Goal: Register for event/course: Sign up to attend an event or enroll in a course

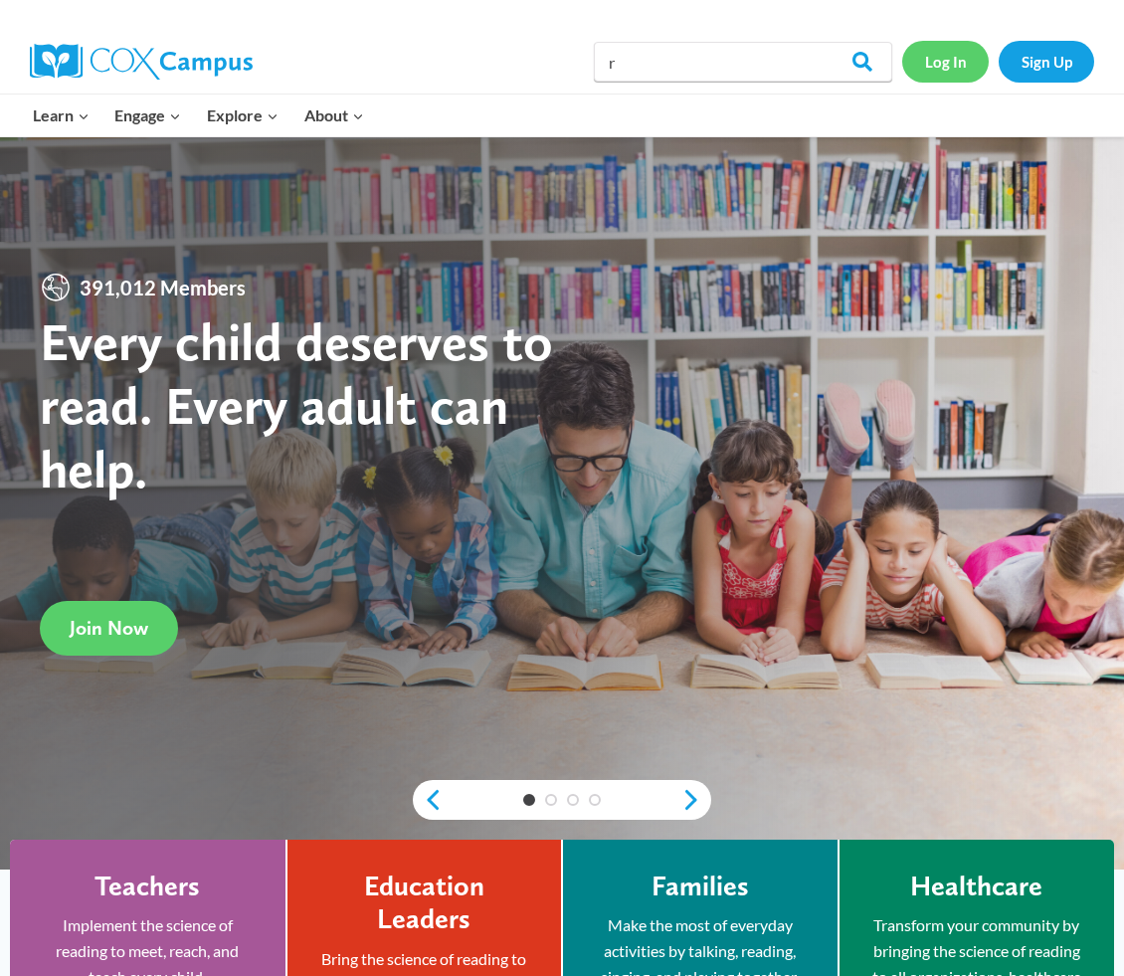
type input "r"
click at [936, 63] on link "Log In" at bounding box center [945, 61] width 87 height 41
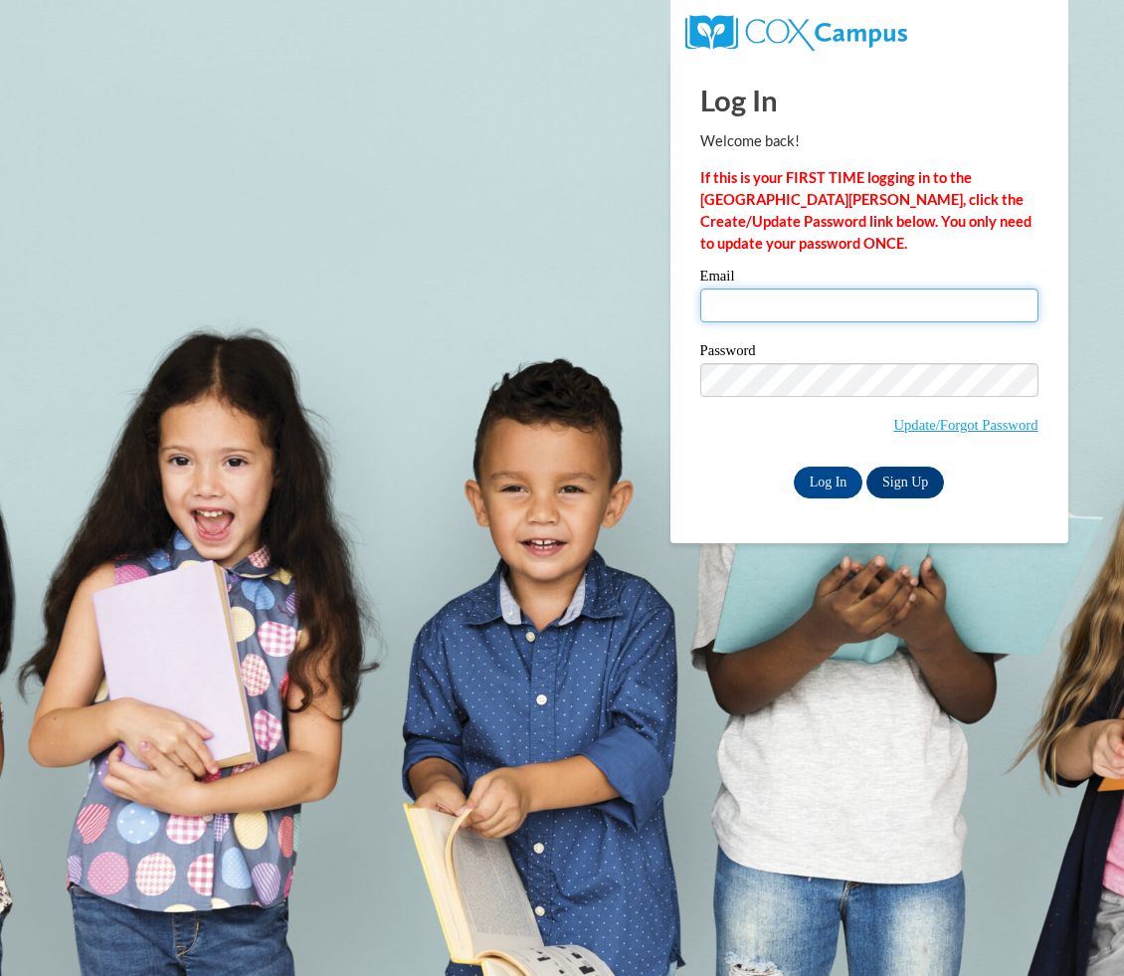
click at [792, 298] on input "Email" at bounding box center [869, 306] width 338 height 34
click at [752, 304] on input "Email" at bounding box center [869, 306] width 338 height 34
type input "zinklegrace@gmail.com"
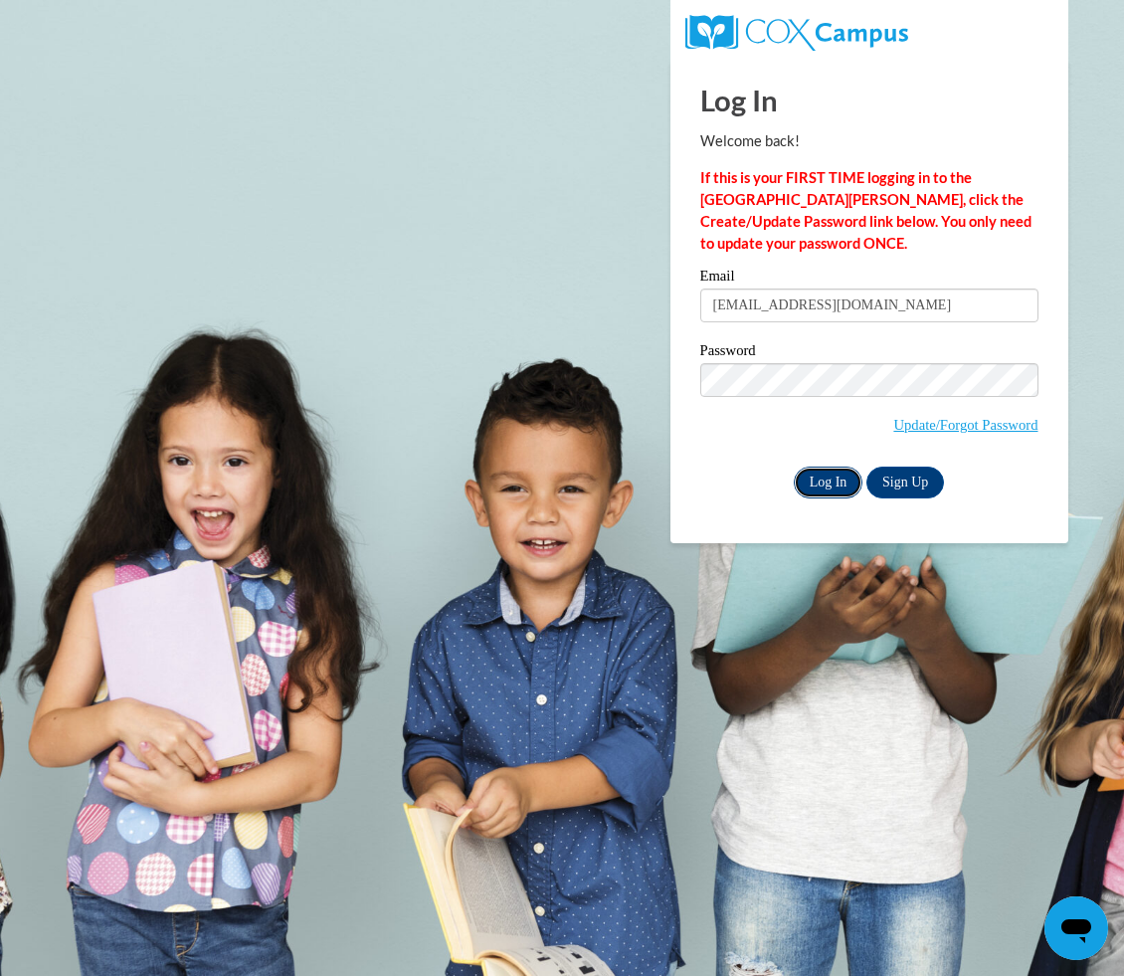
click at [826, 471] on input "Log In" at bounding box center [829, 483] width 70 height 32
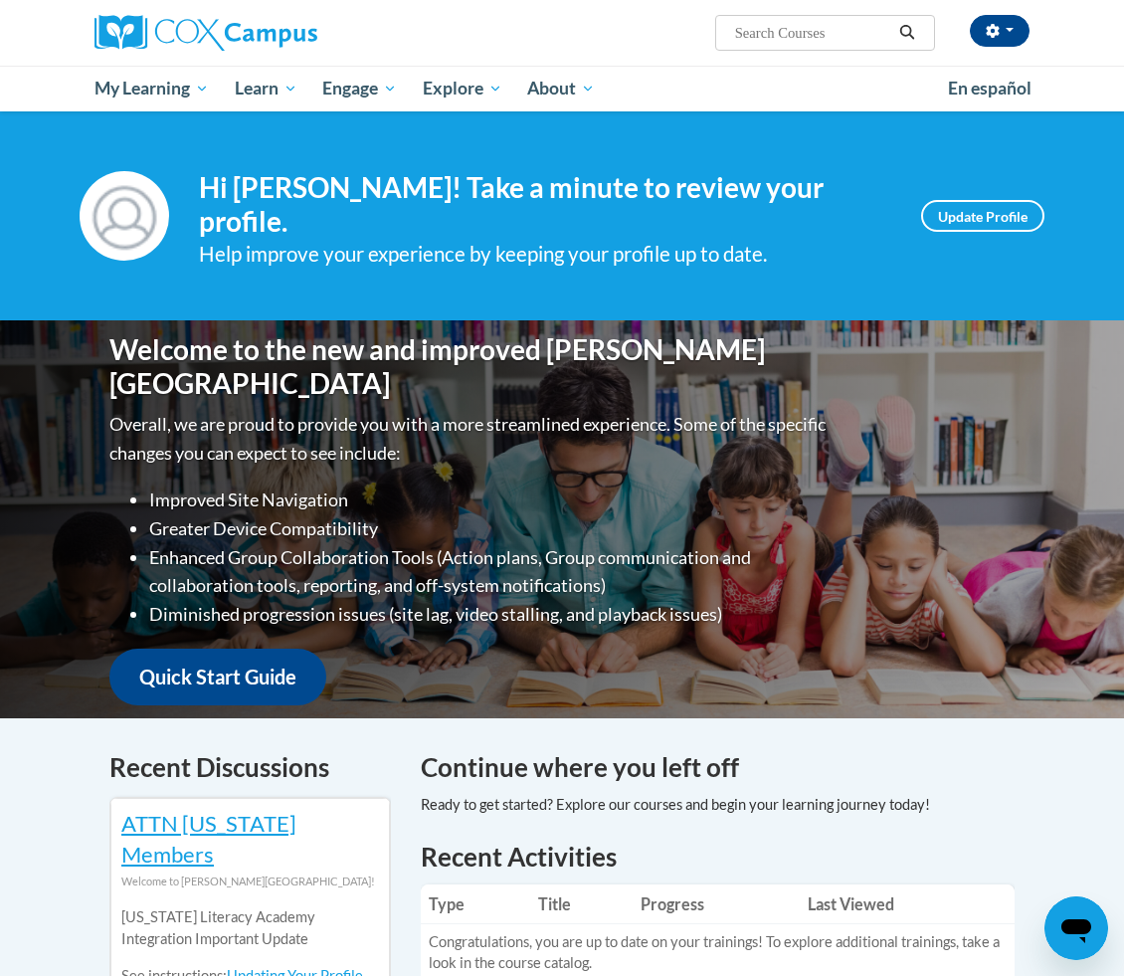
click at [827, 35] on input "Search..." at bounding box center [812, 33] width 159 height 24
type input "reading fluency"
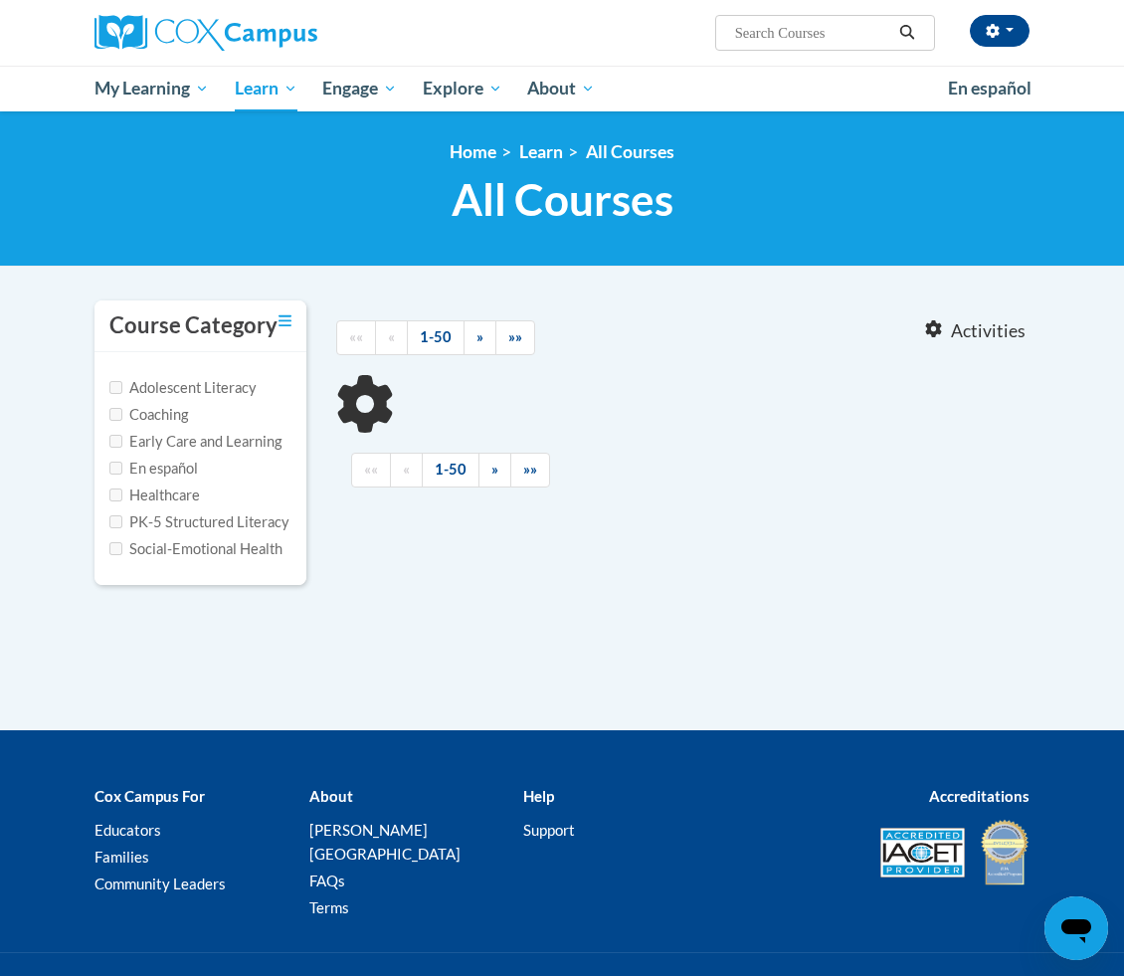
type input "reading fluency"
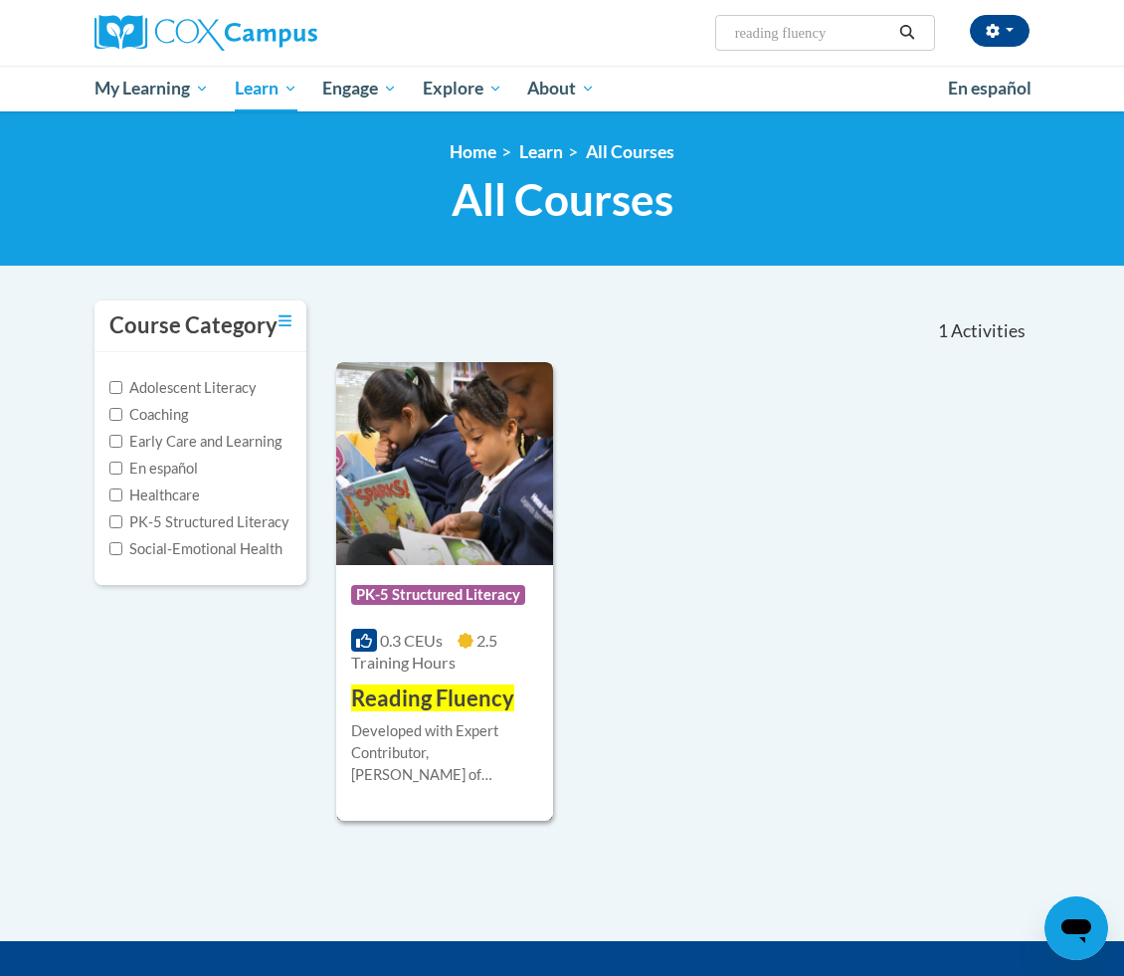
click at [471, 703] on span "Reading Fluency" at bounding box center [432, 698] width 163 height 27
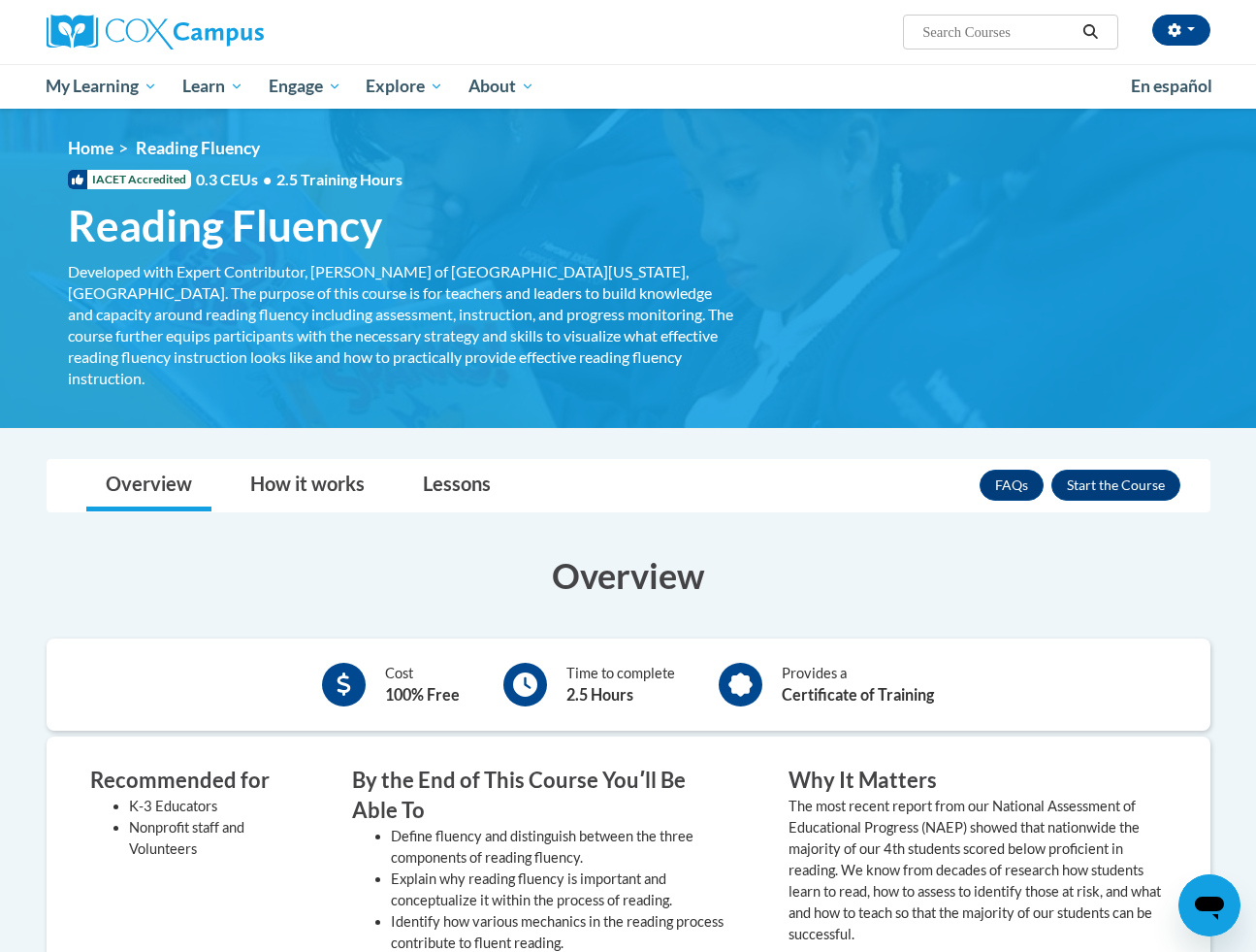
click at [766, 551] on h3 "Overview" at bounding box center [629, 575] width 1164 height 49
click at [1095, 470] on button "Enroll" at bounding box center [1117, 486] width 129 height 31
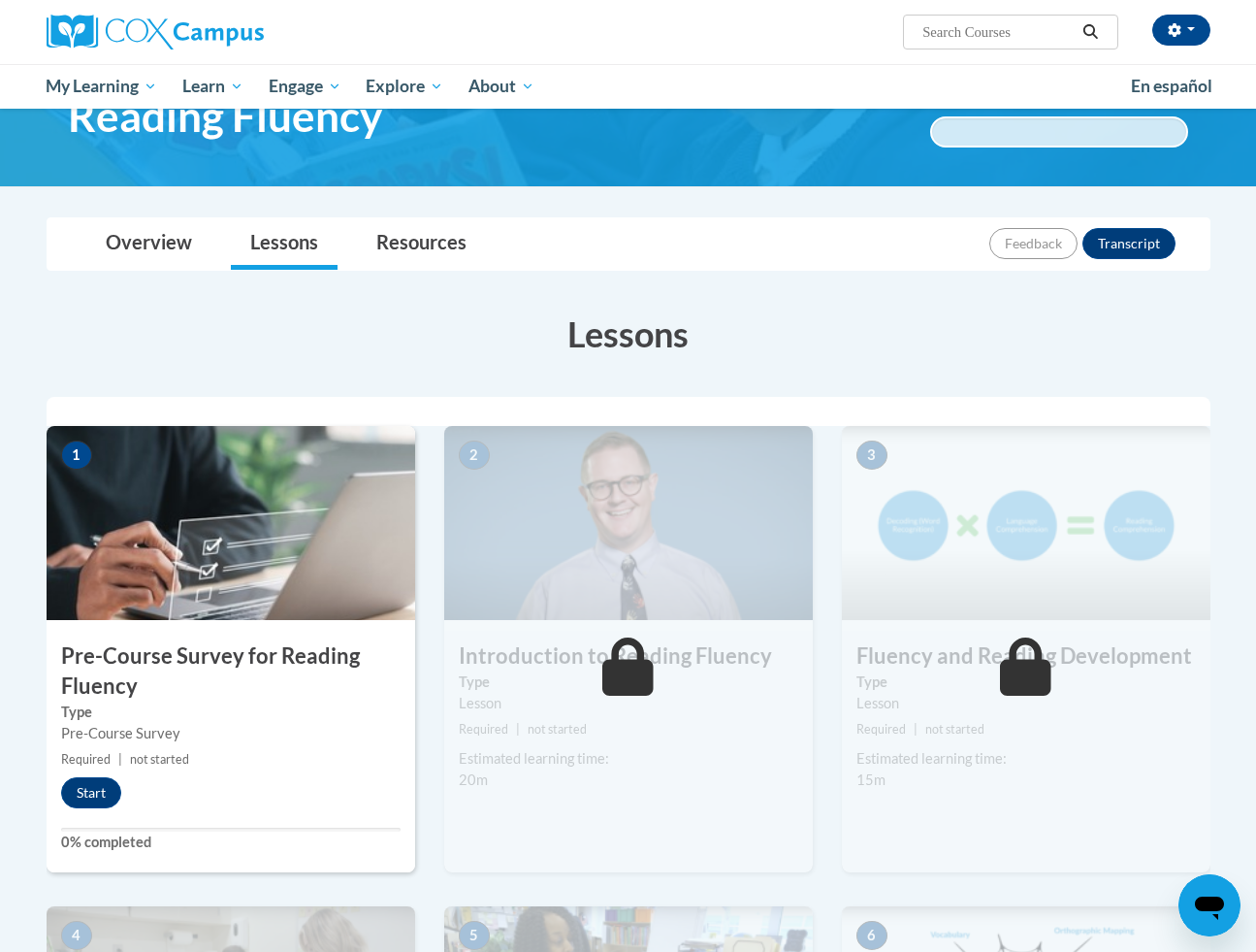
scroll to position [116, 0]
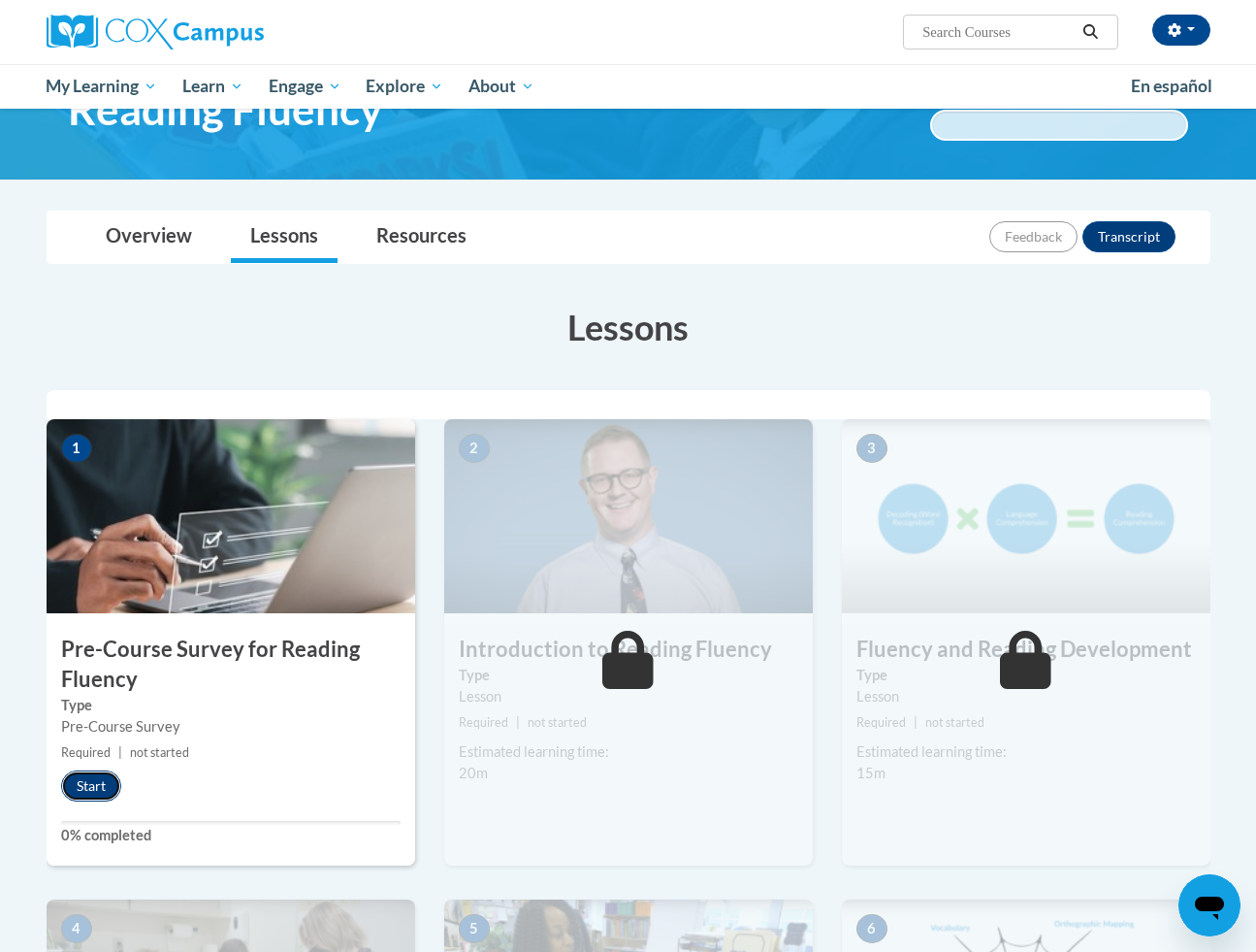
click at [95, 779] on button "Start" at bounding box center [92, 786] width 60 height 31
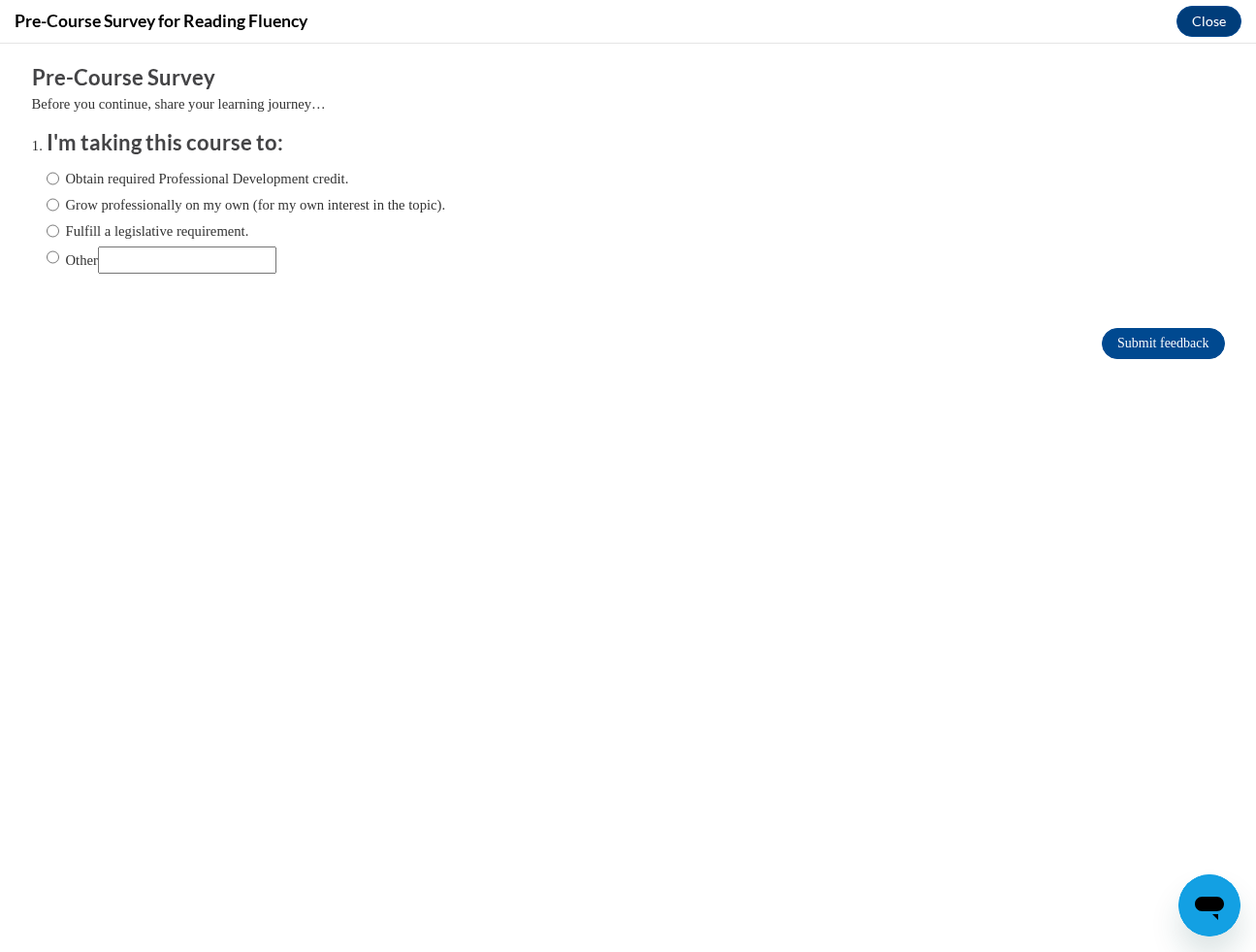
scroll to position [0, 0]
click at [239, 201] on label "Grow professionally on my own (for my own interest in the topic)." at bounding box center [247, 205] width 400 height 21
click at [59, 201] on input "Grow professionally on my own (for my own interest in the topic)." at bounding box center [53, 205] width 13 height 21
radio input "true"
click at [1116, 338] on input "Submit feedback" at bounding box center [1162, 343] width 122 height 31
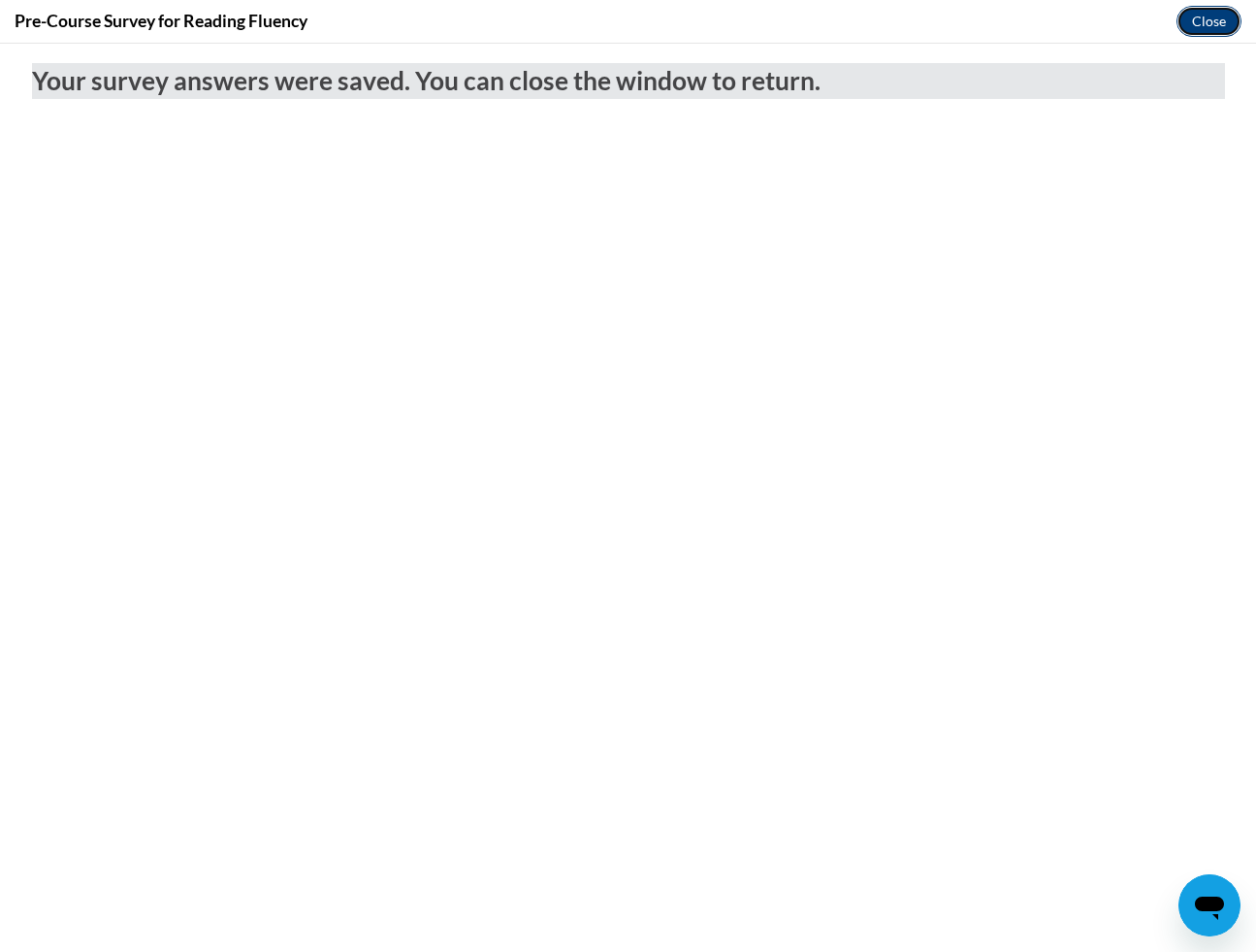
click at [1202, 26] on button "Close" at bounding box center [1209, 21] width 65 height 31
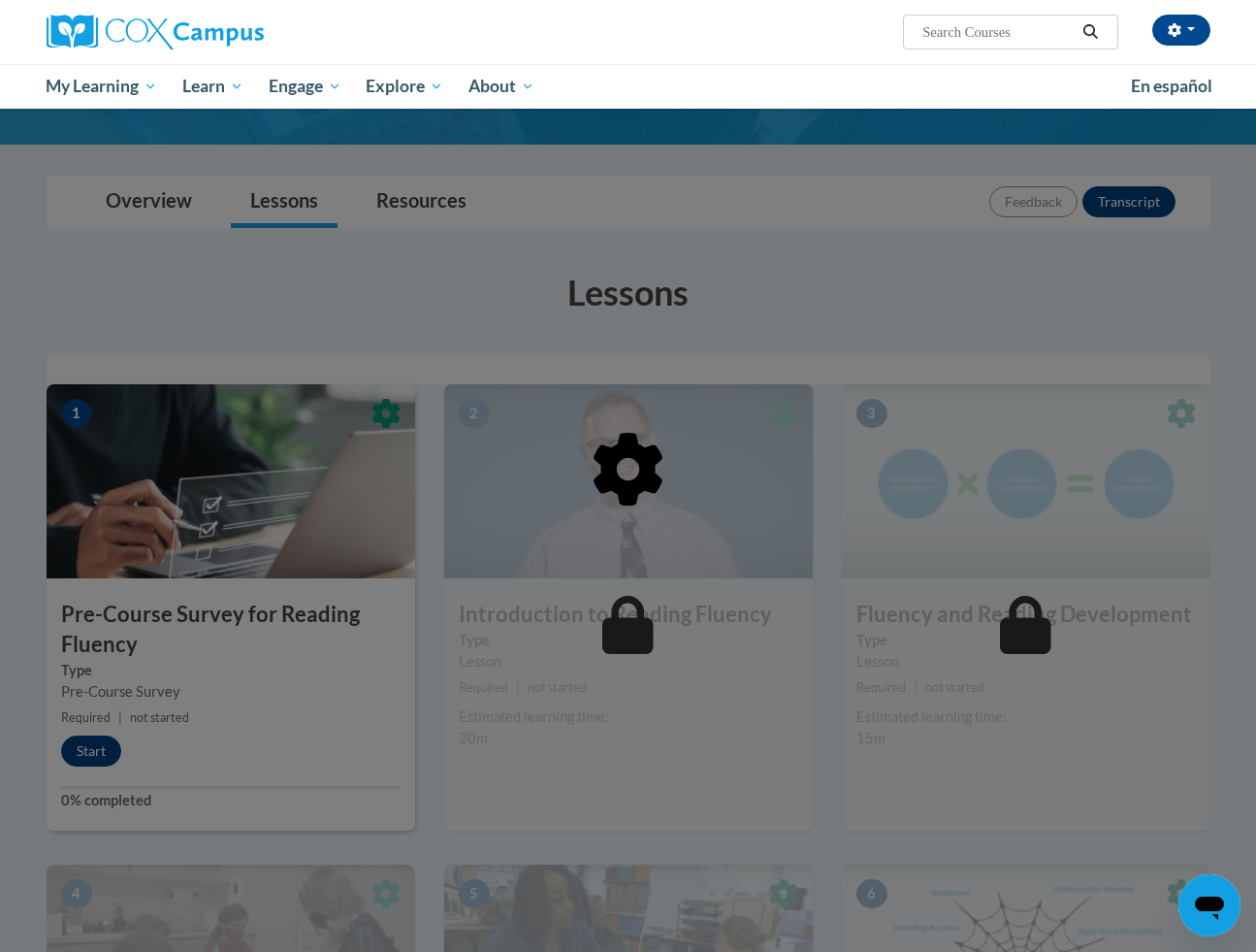
scroll to position [158, 0]
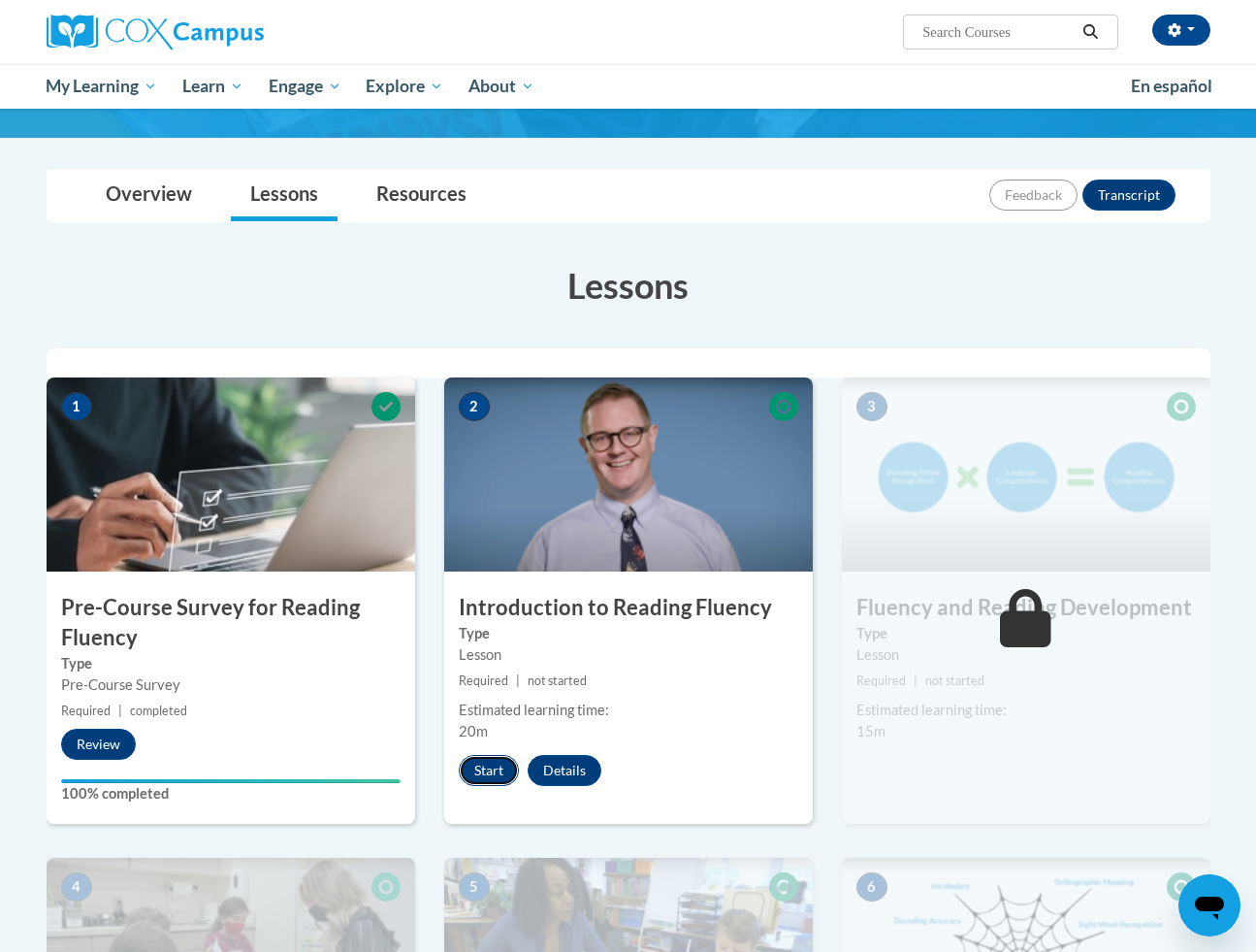
click at [486, 767] on button "Start" at bounding box center [490, 771] width 60 height 31
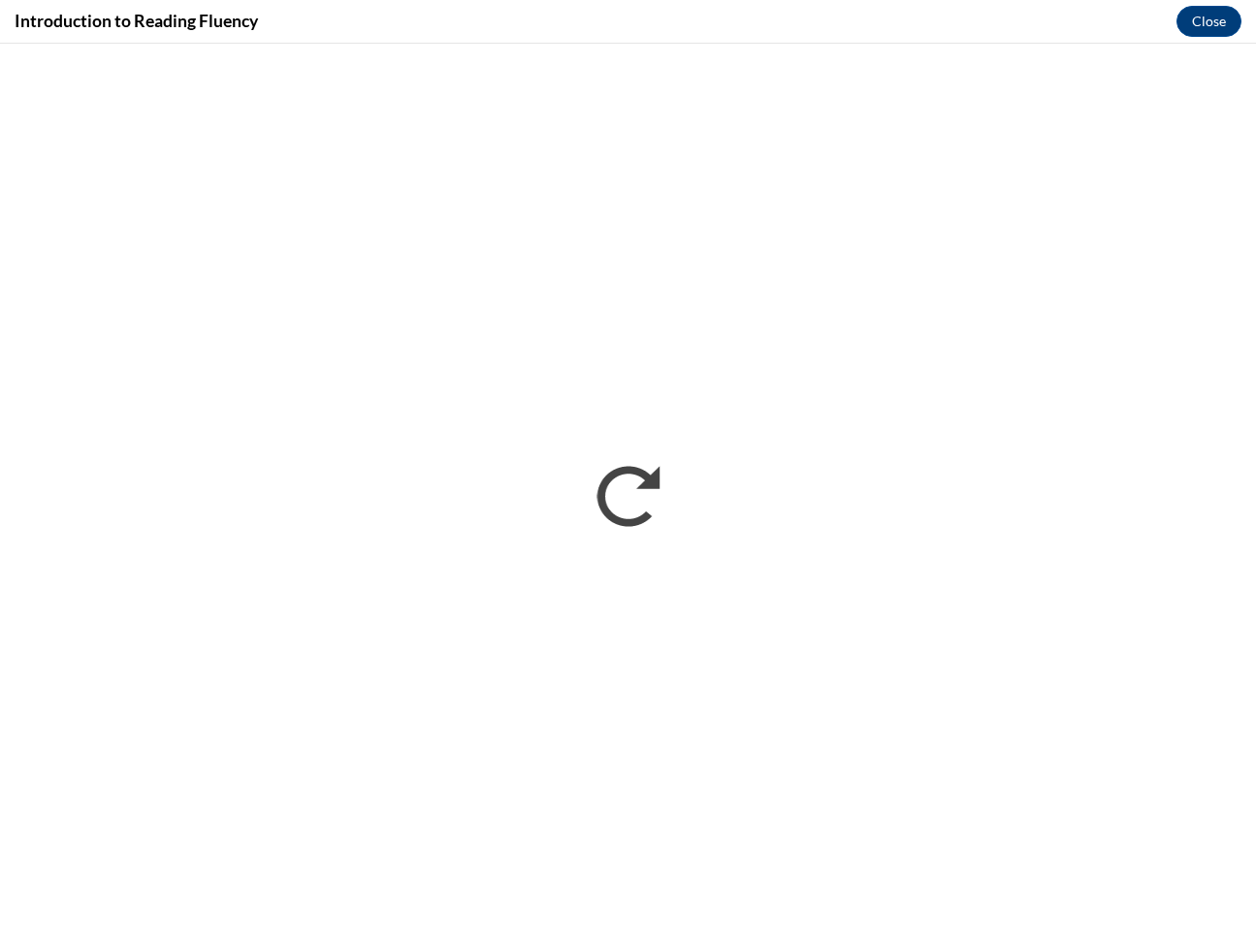
scroll to position [0, 0]
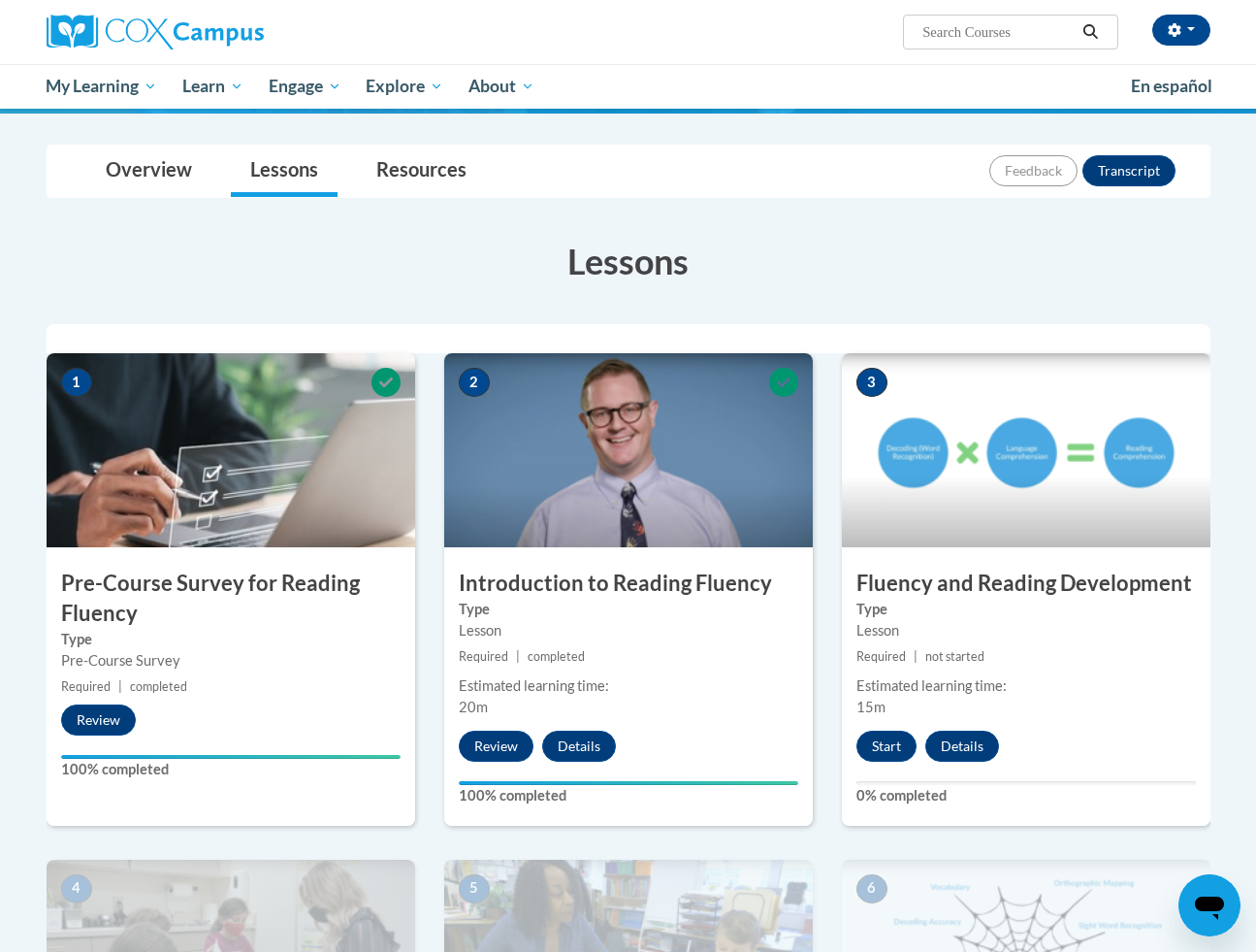
scroll to position [239, 0]
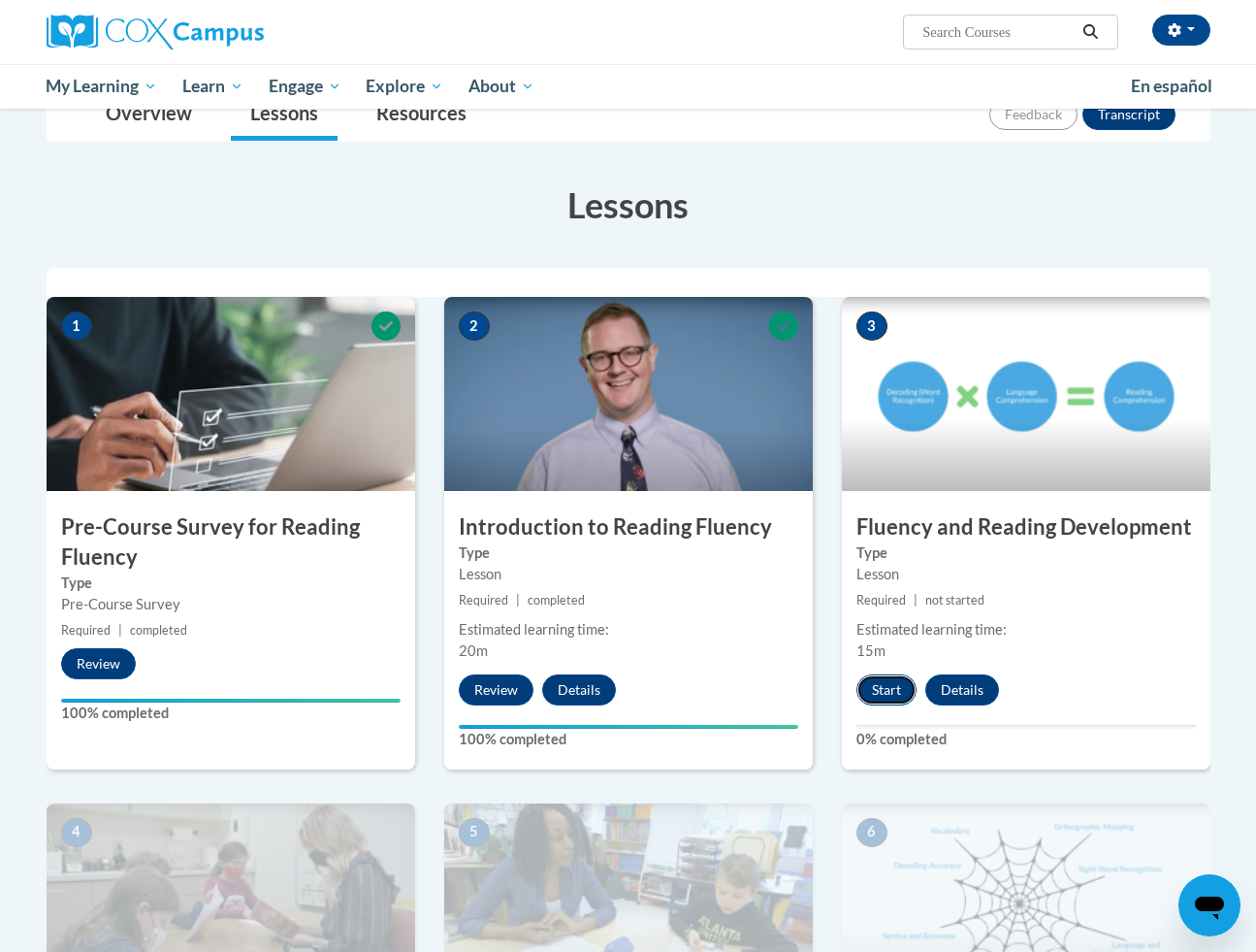
click at [885, 689] on button "Start" at bounding box center [887, 691] width 60 height 31
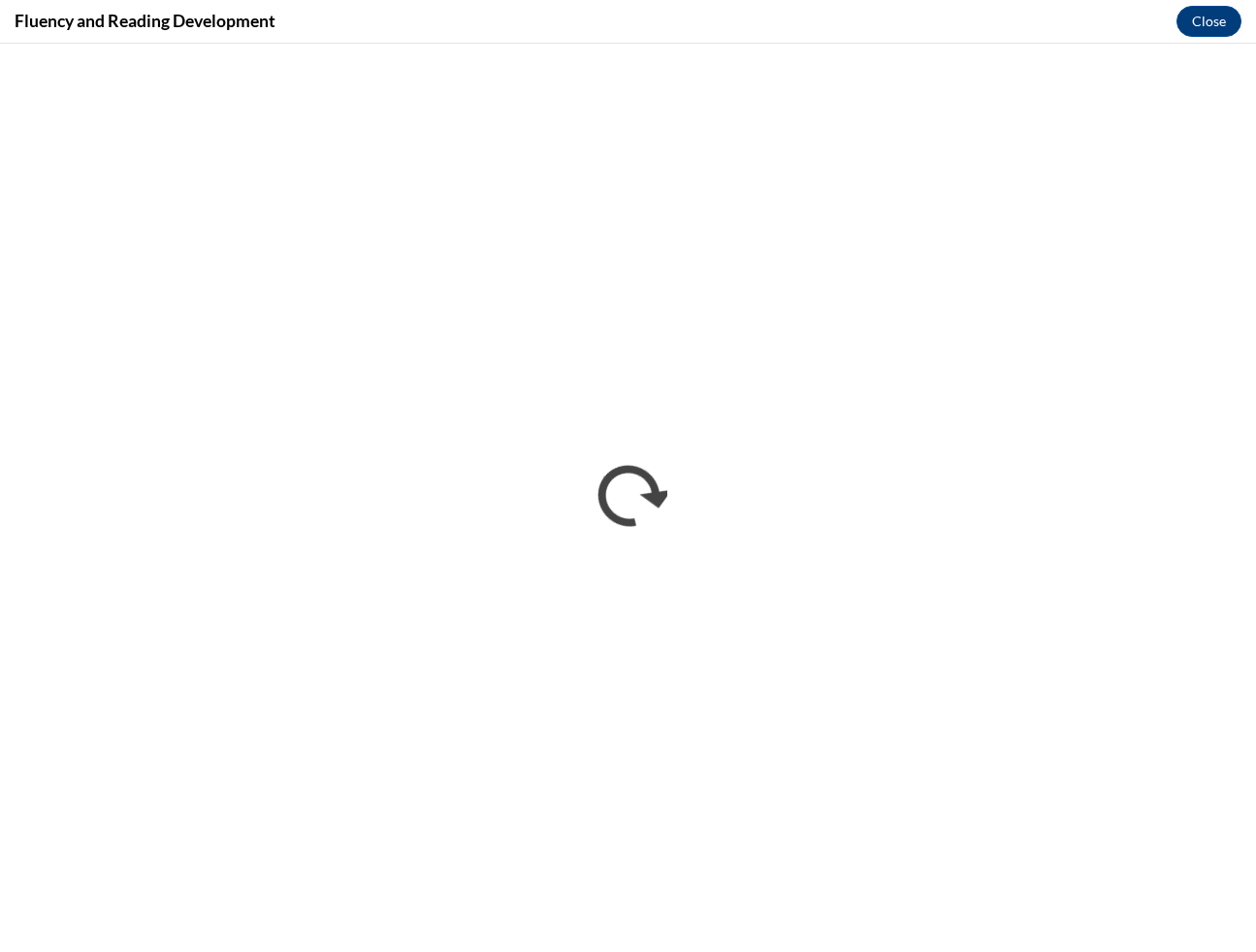
scroll to position [0, 0]
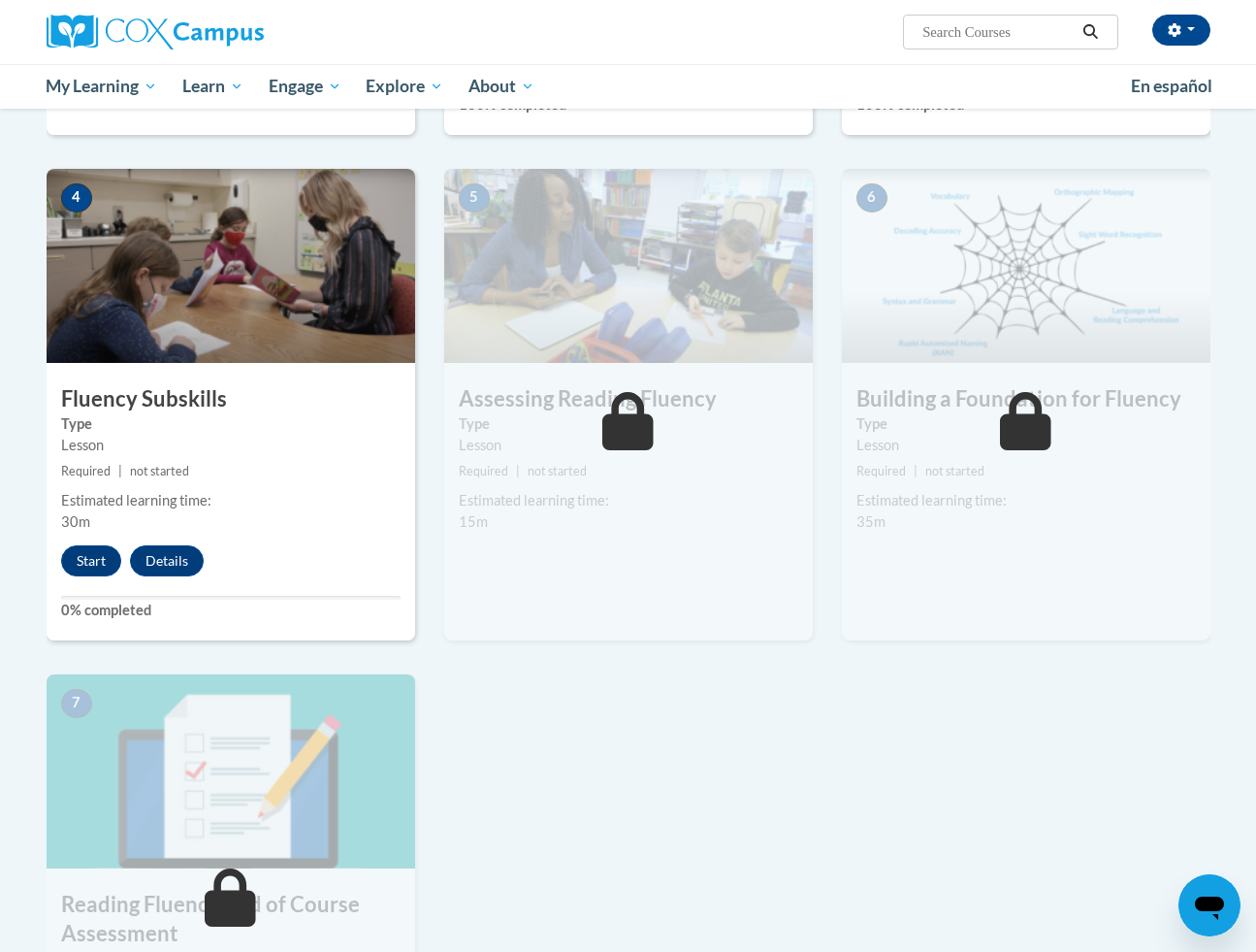
scroll to position [892, 0]
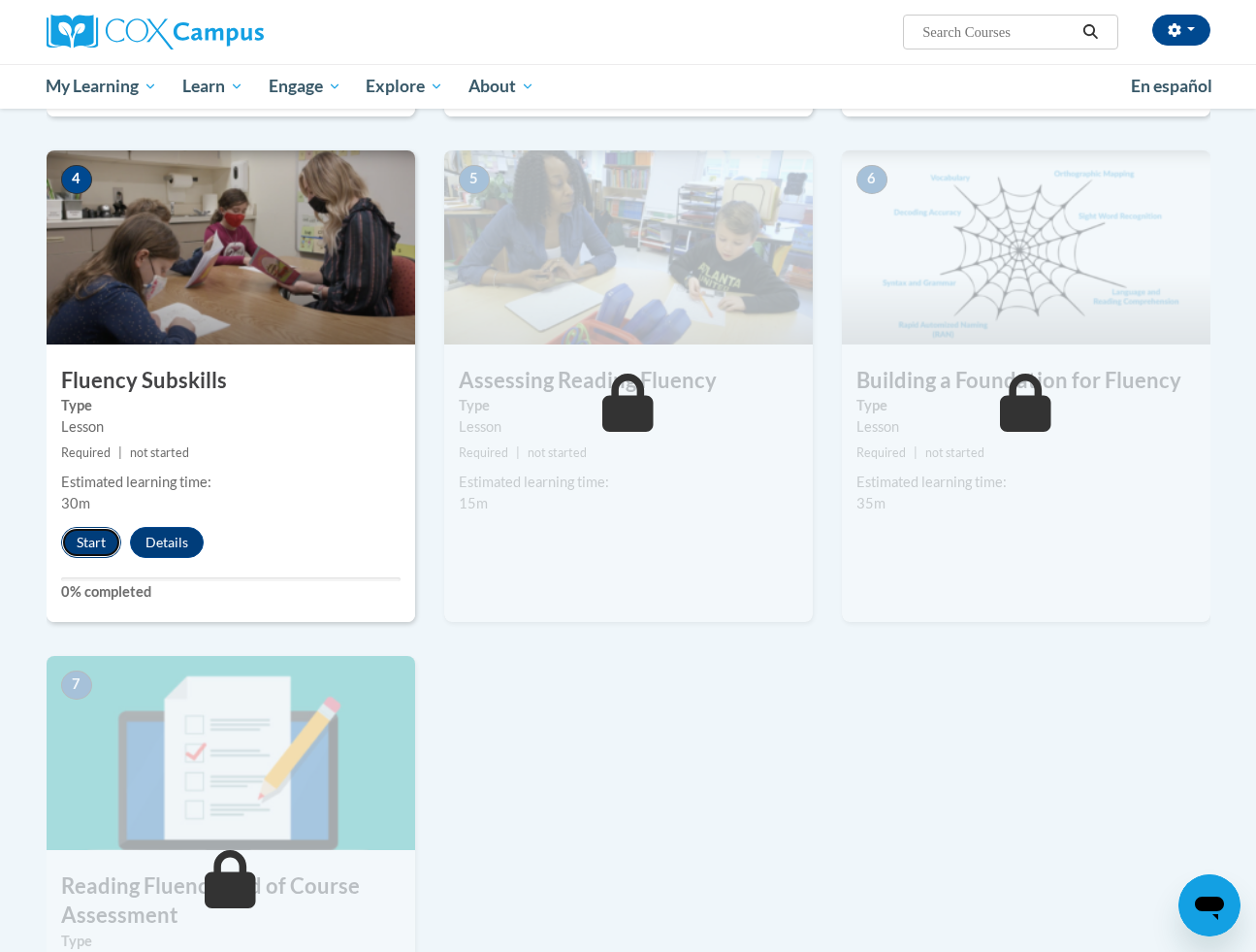
click at [76, 543] on button "Start" at bounding box center [92, 542] width 60 height 31
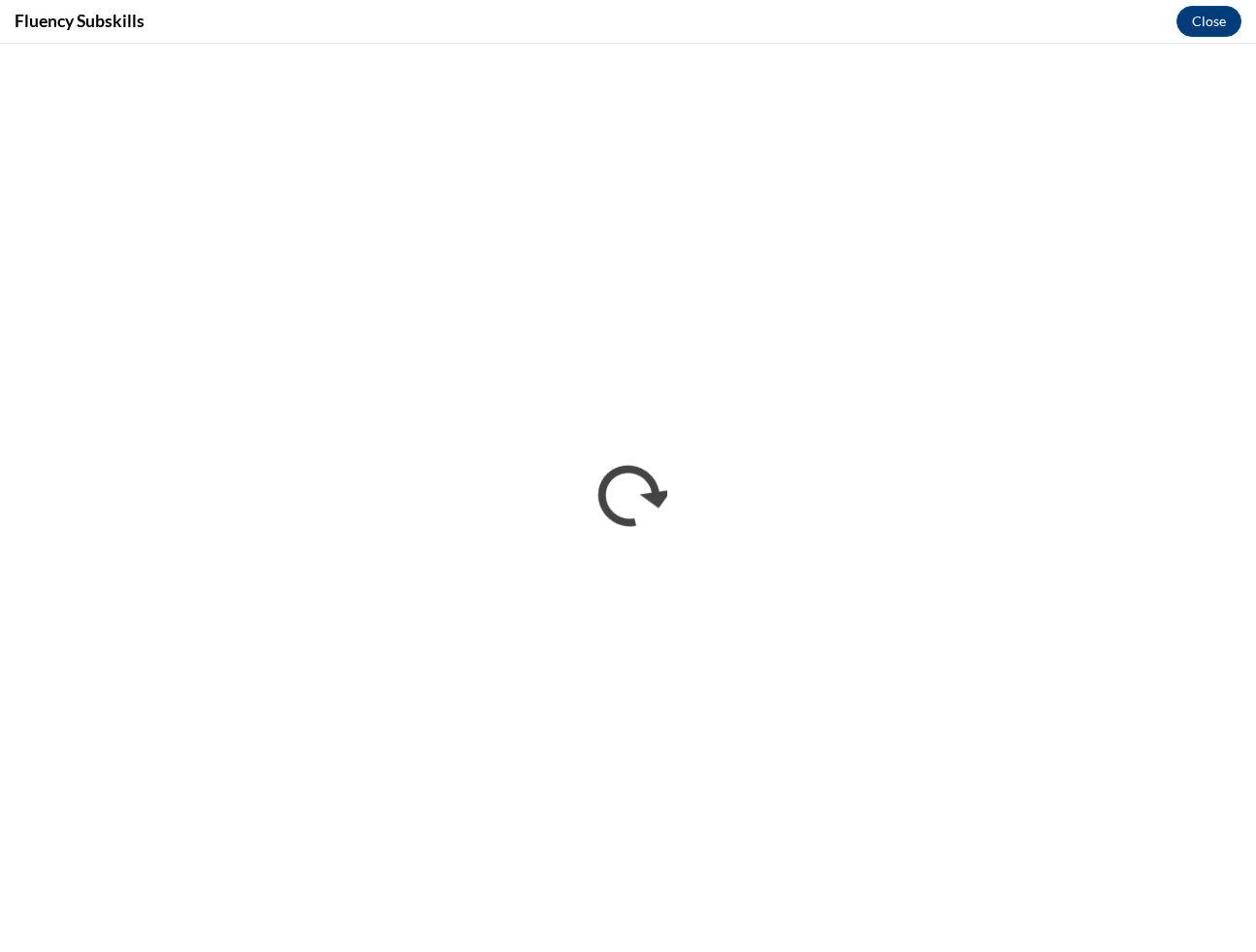
scroll to position [0, 0]
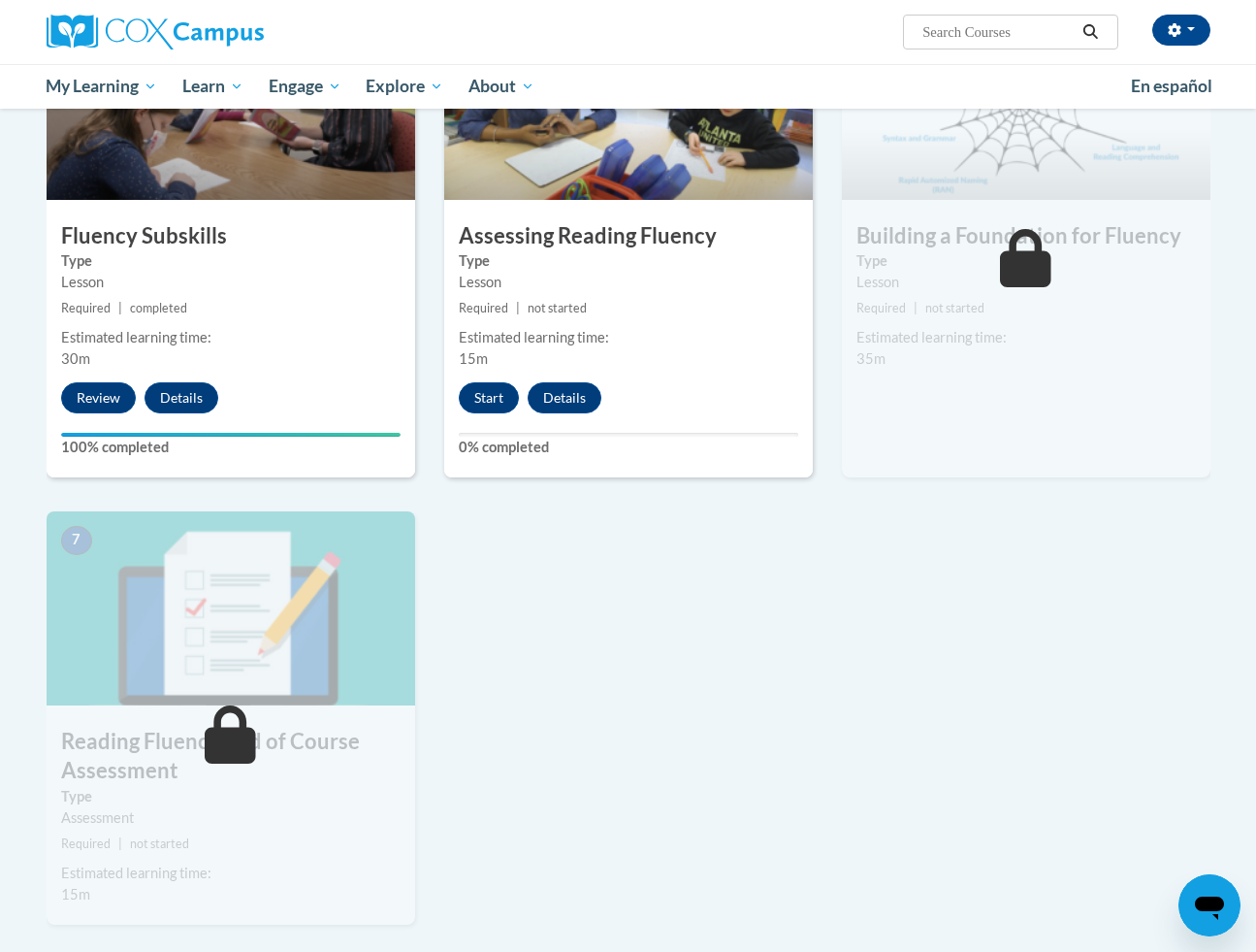
scroll to position [1055, 0]
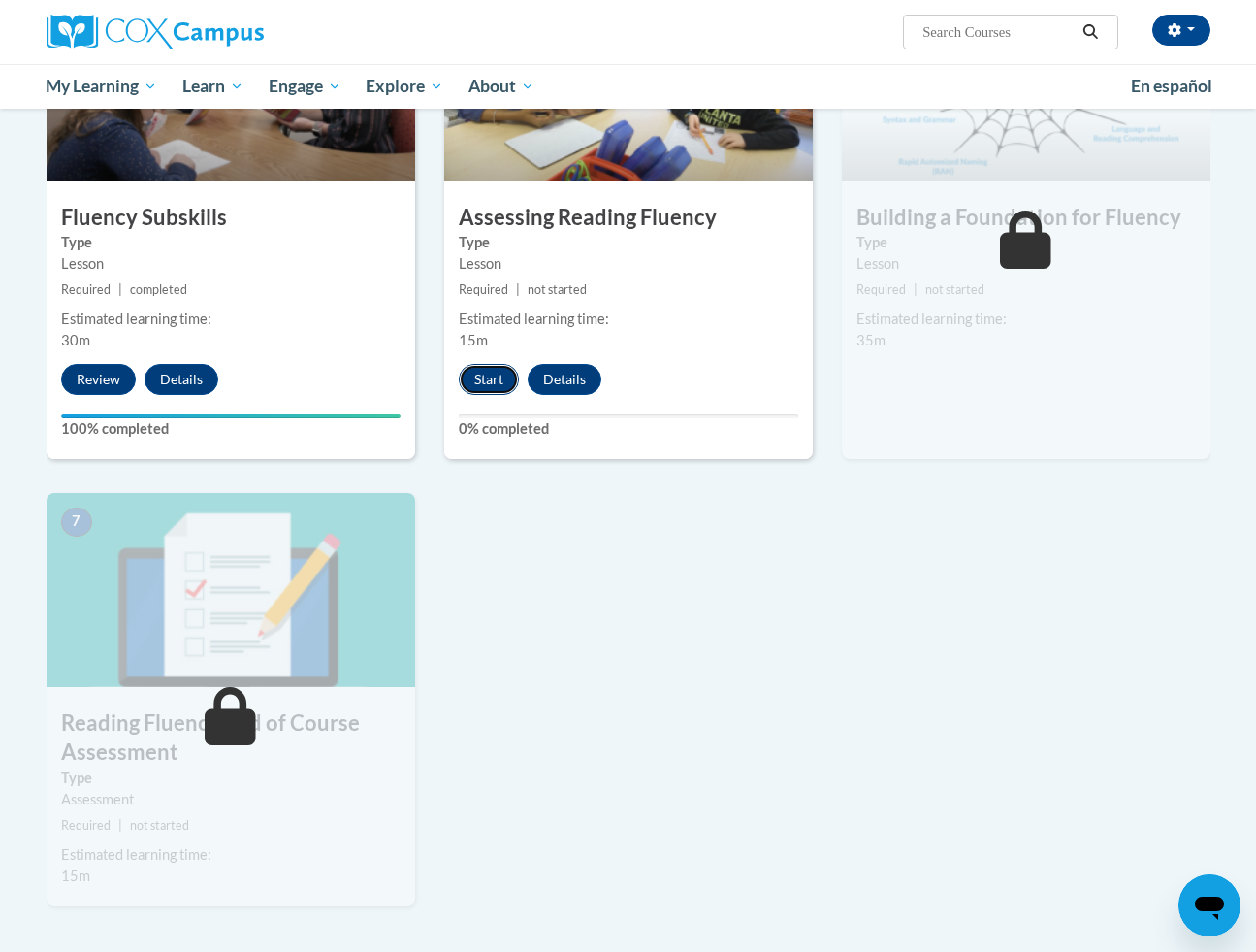
click at [494, 378] on button "Start" at bounding box center [490, 379] width 60 height 31
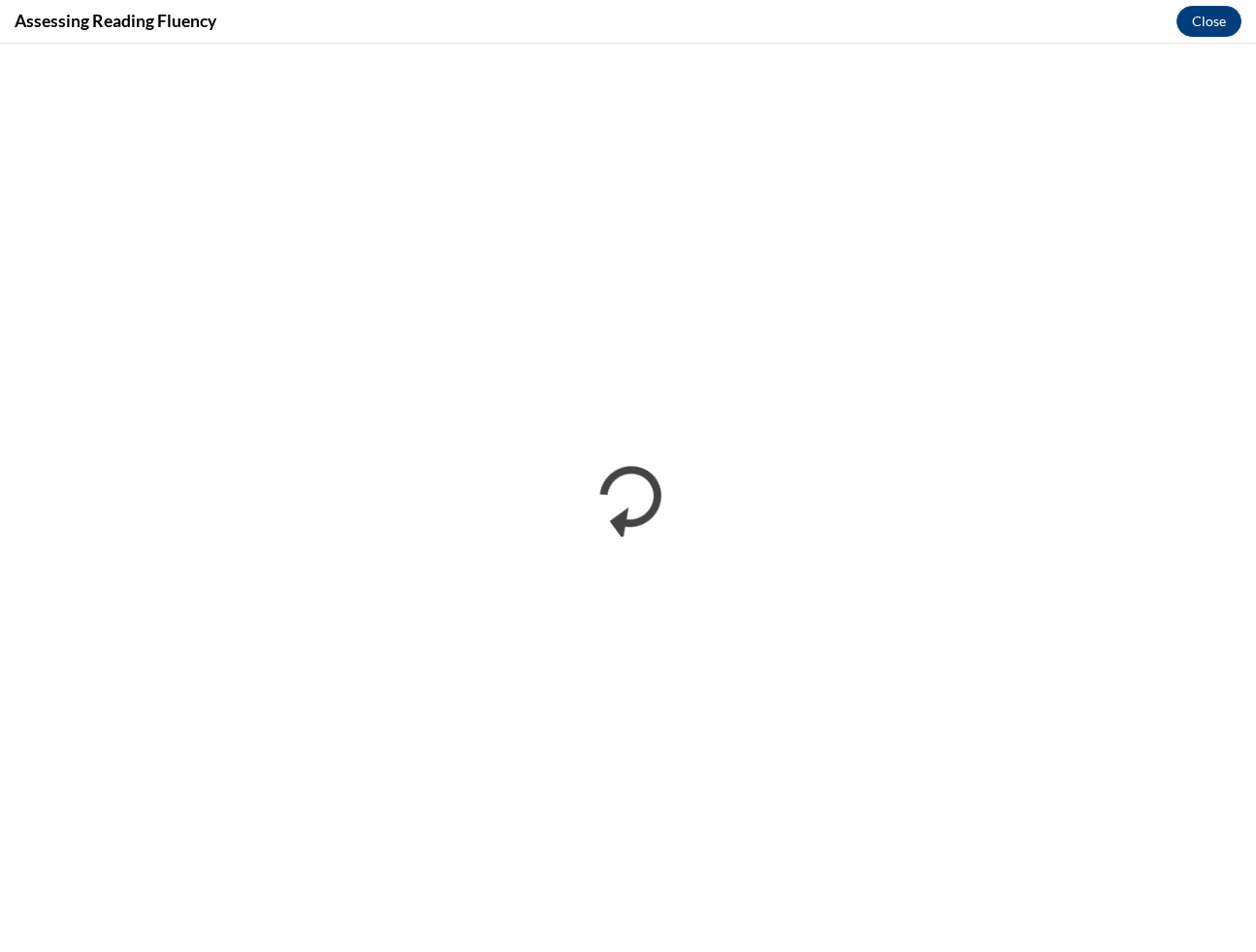
scroll to position [0, 0]
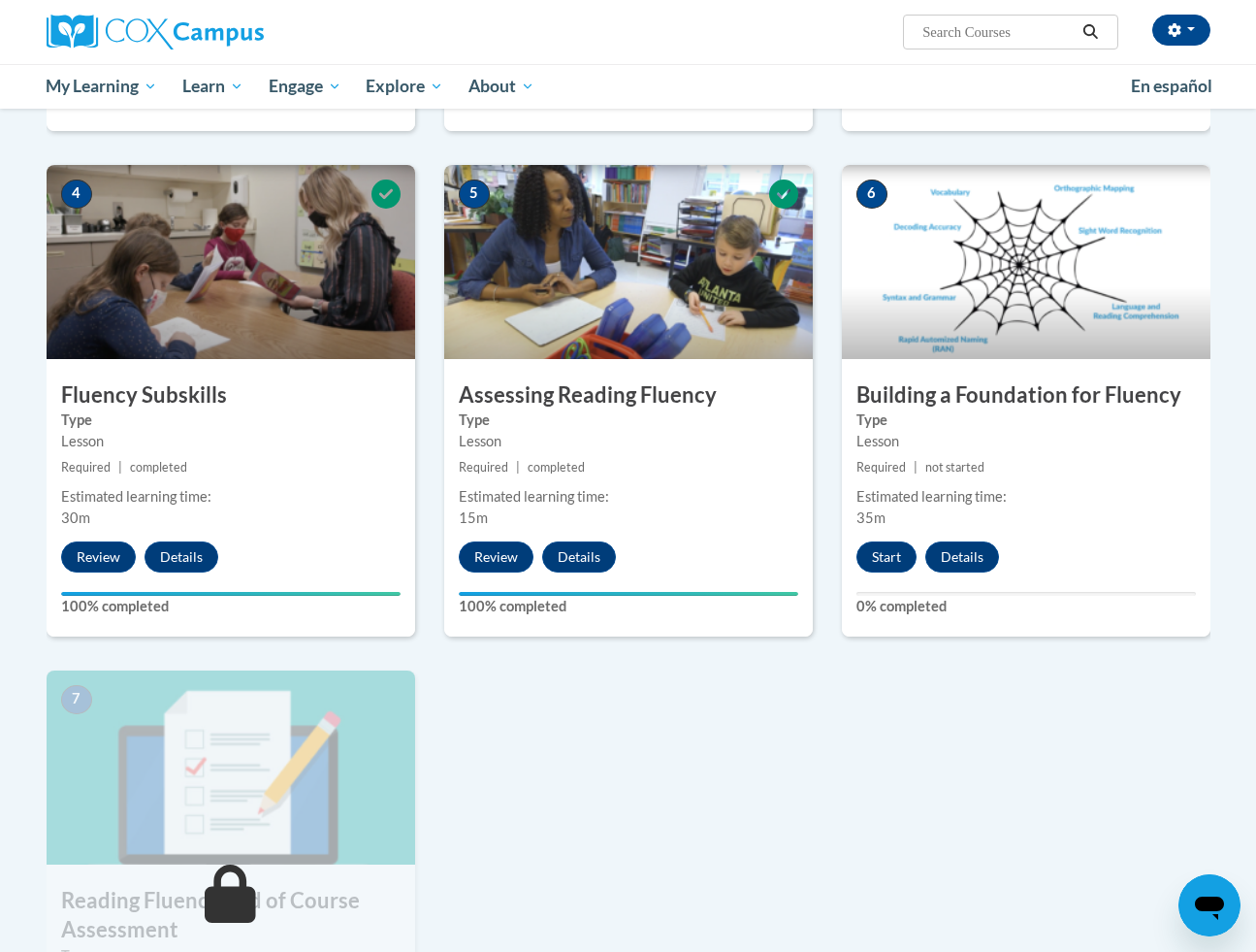
scroll to position [883, 0]
